Goal: Task Accomplishment & Management: Use online tool/utility

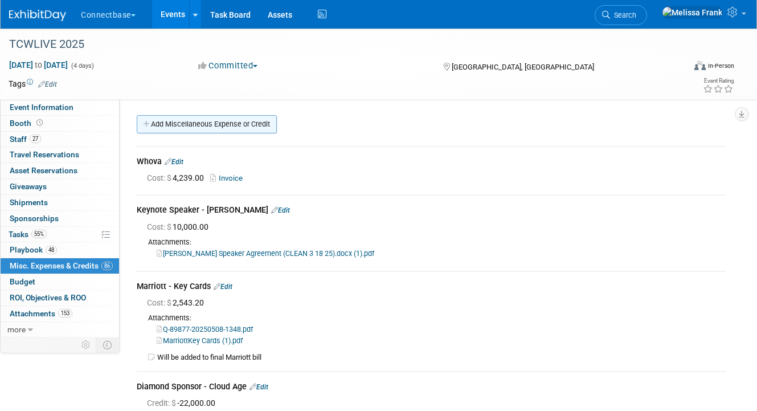
click at [228, 124] on link "Add Miscellaneous Expense or Credit" at bounding box center [207, 124] width 140 height 18
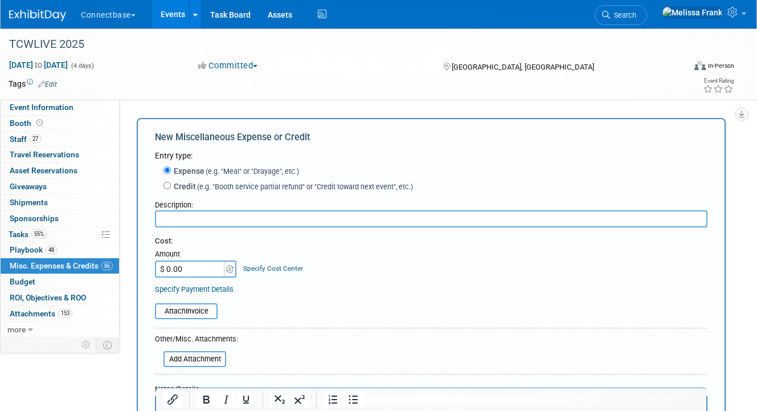
click at [194, 191] on label "Credit (e.g. "Booth service partial refund" or "Credit toward next event", etc.)" at bounding box center [292, 186] width 242 height 11
click at [171, 189] on input "Credit (e.g. "Booth service partial refund" or "Credit toward next event", etc.)" at bounding box center [166, 185] width 7 height 7
radio input "true"
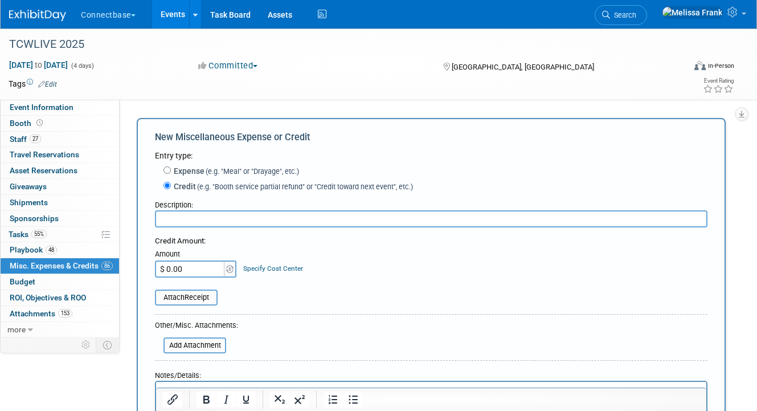
click at [187, 228] on form "Entry type: Expense (e.g. "Meal" or "Drayage", etc.) Credit (e.g. "Booth servic…" at bounding box center [431, 311] width 553 height 322
click at [187, 223] on input "text" at bounding box center [431, 218] width 553 height 17
paste input "FyberLine"
type input "Bronze Sponsor - FyberLine"
click at [203, 261] on input "$ 0.00" at bounding box center [190, 268] width 71 height 17
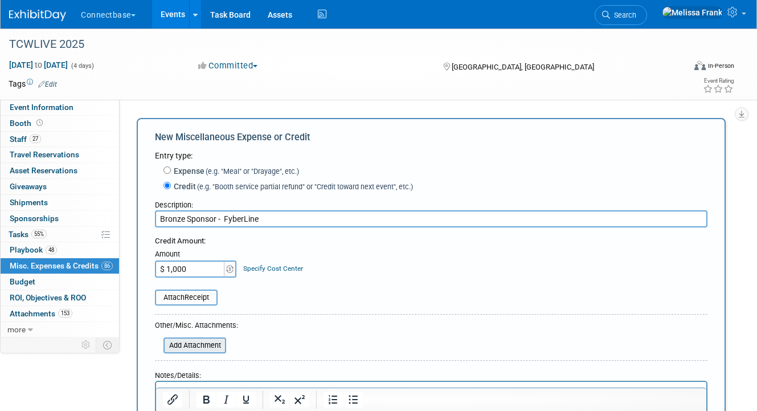
type input "$ 1,000.00"
click at [208, 345] on input "file" at bounding box center [157, 345] width 136 height 14
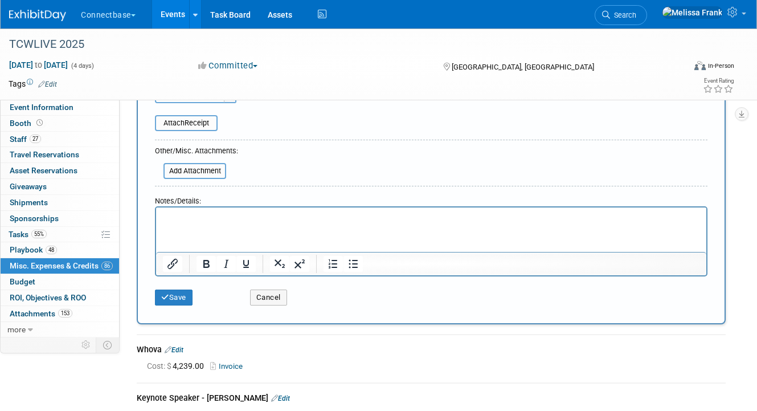
scroll to position [187, 0]
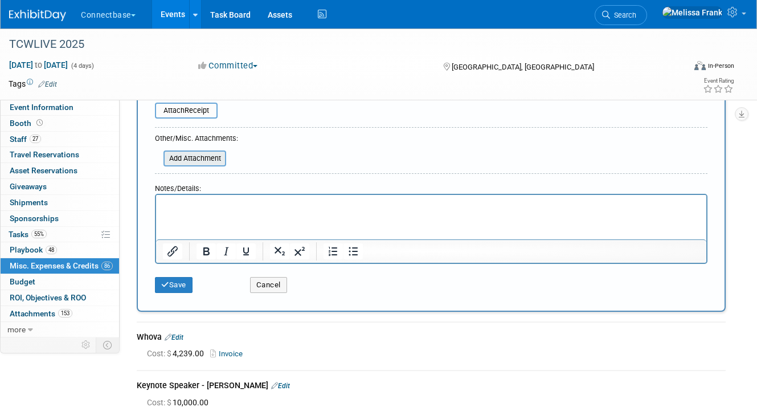
click at [199, 158] on input "file" at bounding box center [157, 159] width 136 height 14
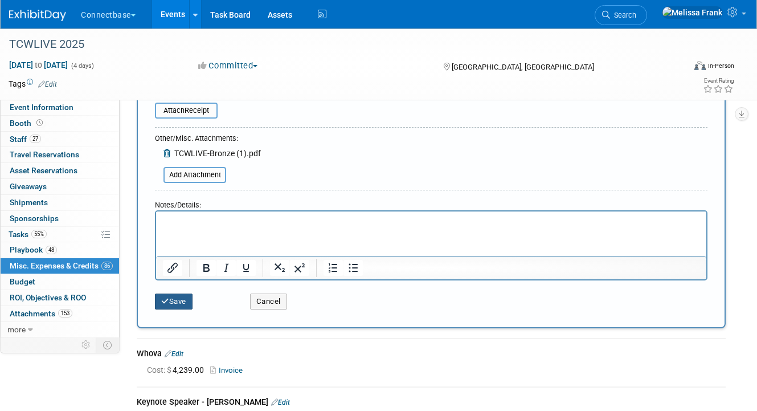
click at [180, 302] on button "Save" at bounding box center [174, 301] width 38 height 16
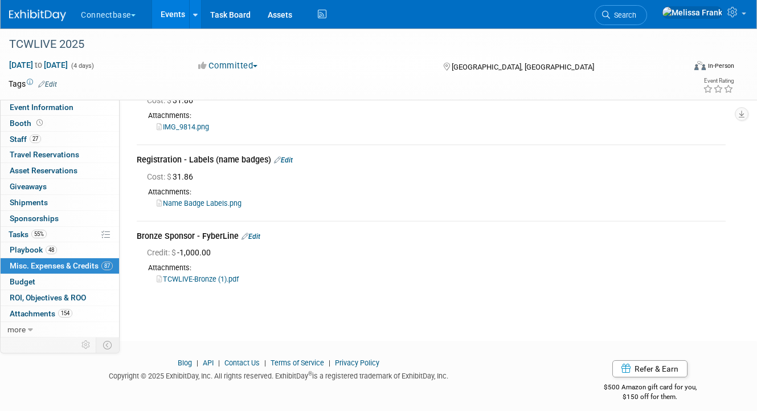
scroll to position [12727, 0]
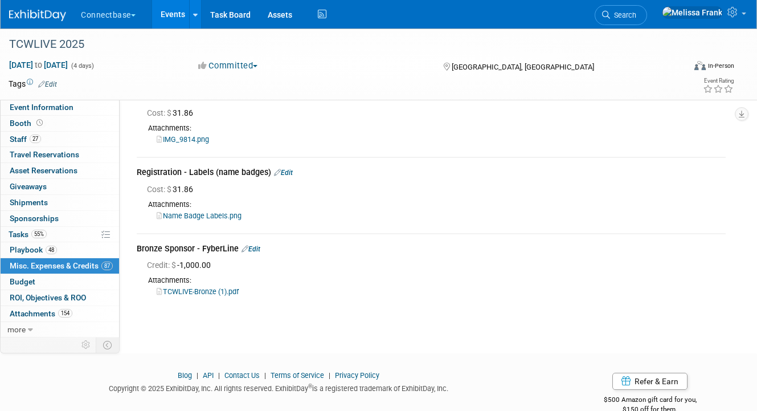
click at [215, 220] on link "Name Badge Labels.png" at bounding box center [199, 215] width 85 height 9
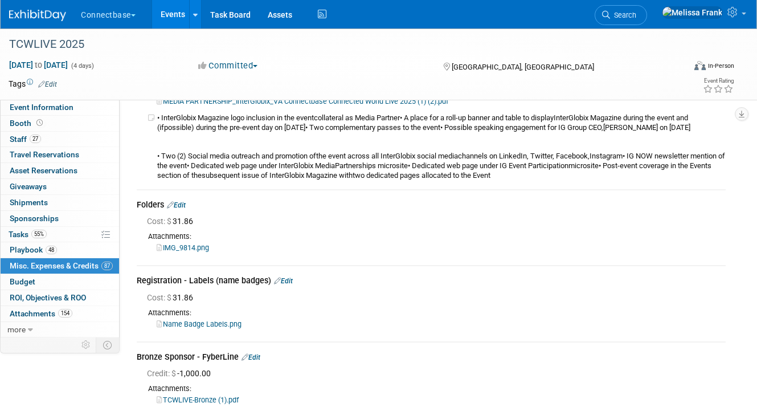
scroll to position [12607, 0]
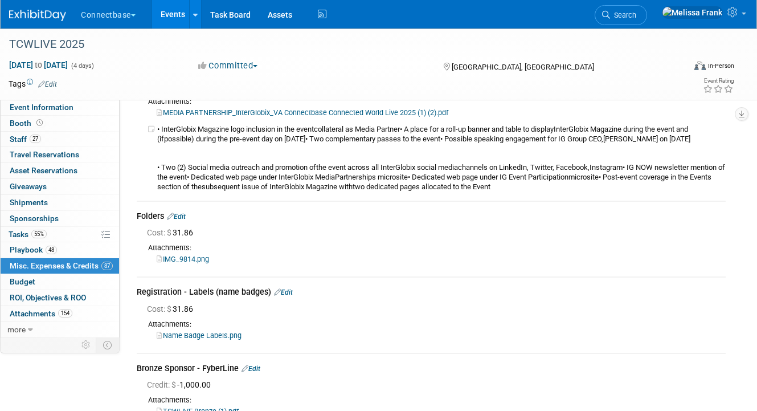
click at [237, 117] on link "MEDIA PARTNERSHIP_InterGlobix_VA Connectbase Connected World Live 2025 (1) (2).…" at bounding box center [303, 112] width 292 height 9
